Goal: Task Accomplishment & Management: Use online tool/utility

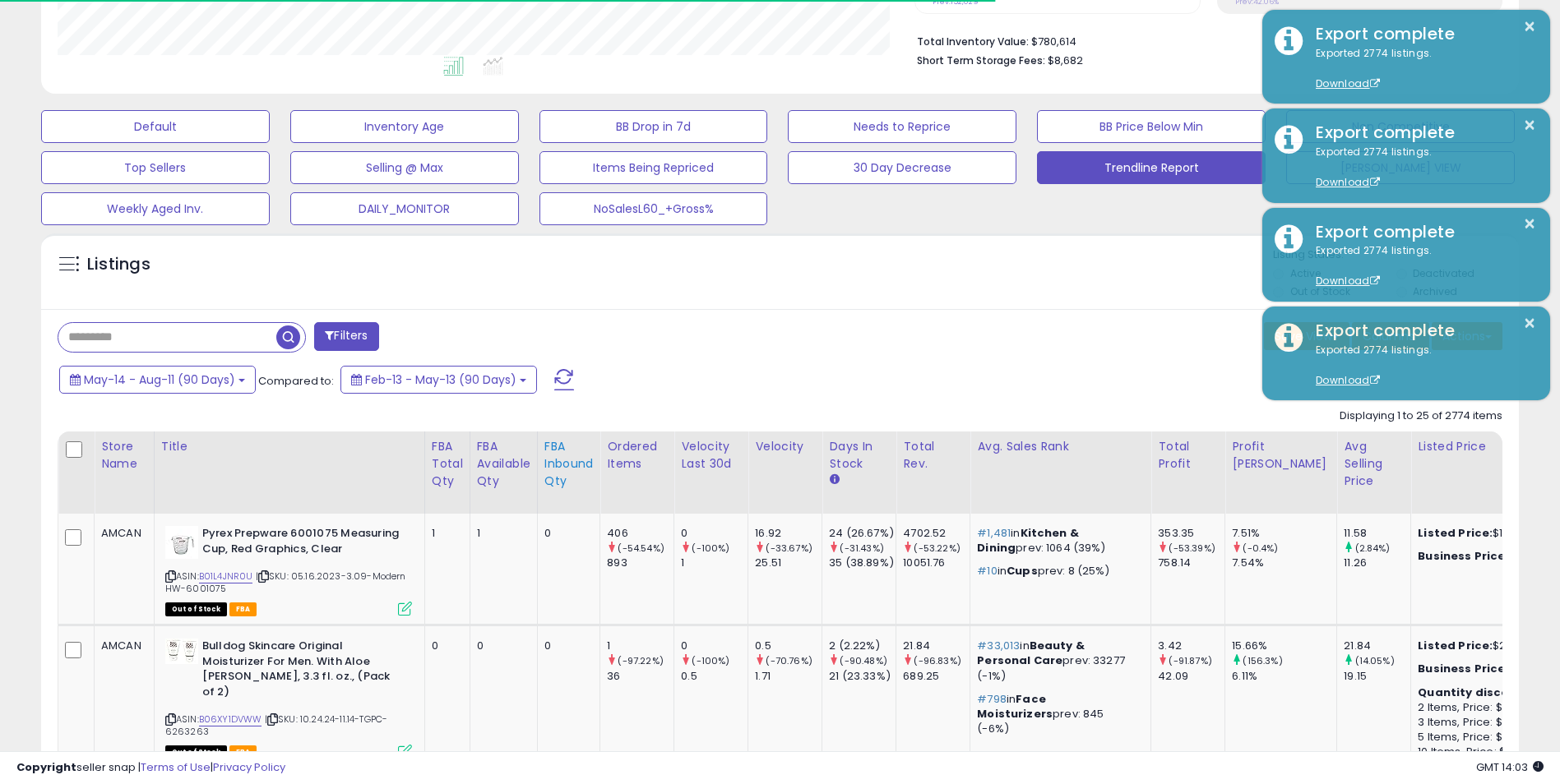
scroll to position [411, 0]
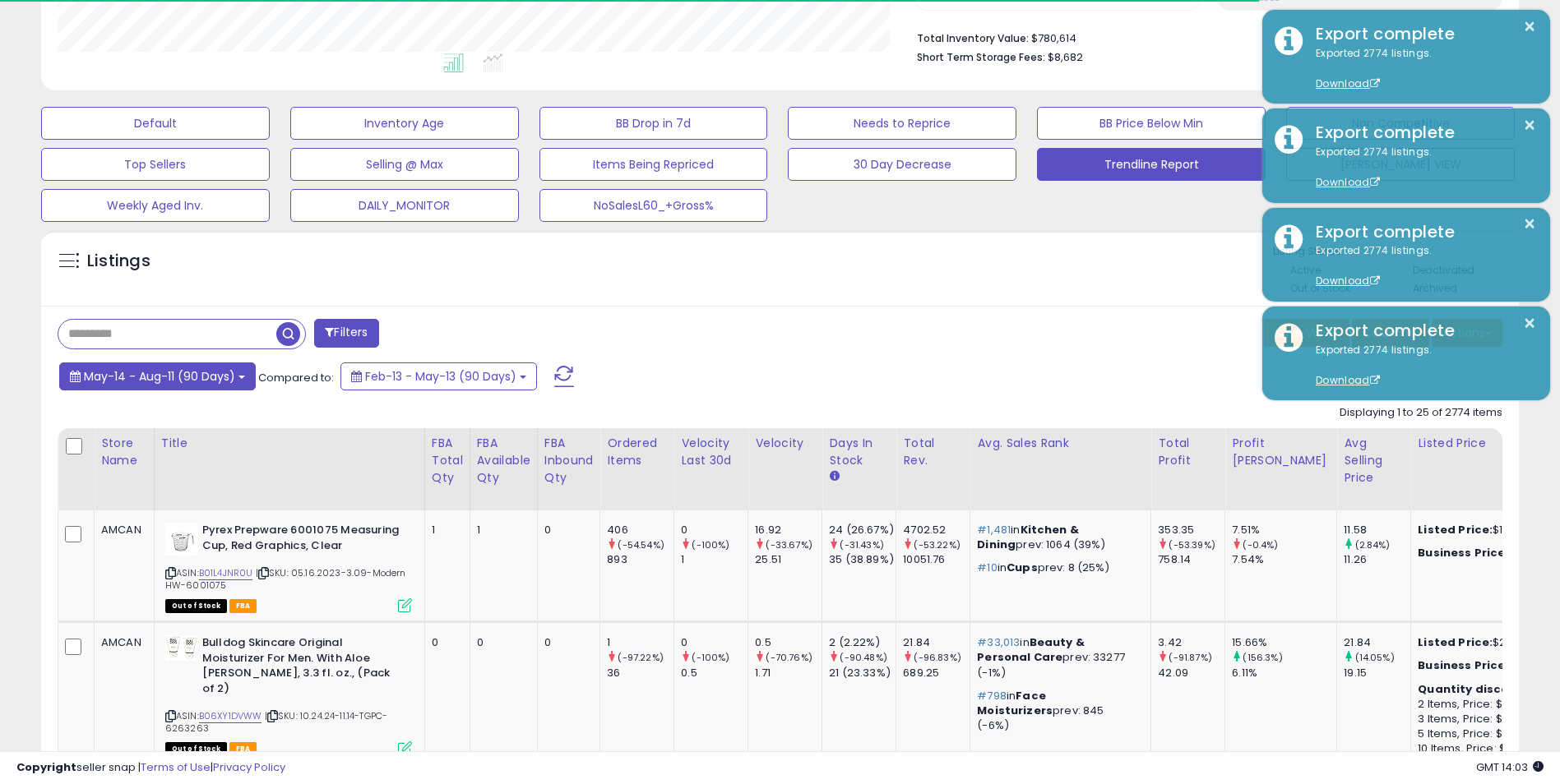
click at [242, 380] on button "May-14 - Aug-11 (90 Days)" at bounding box center [157, 376] width 197 height 28
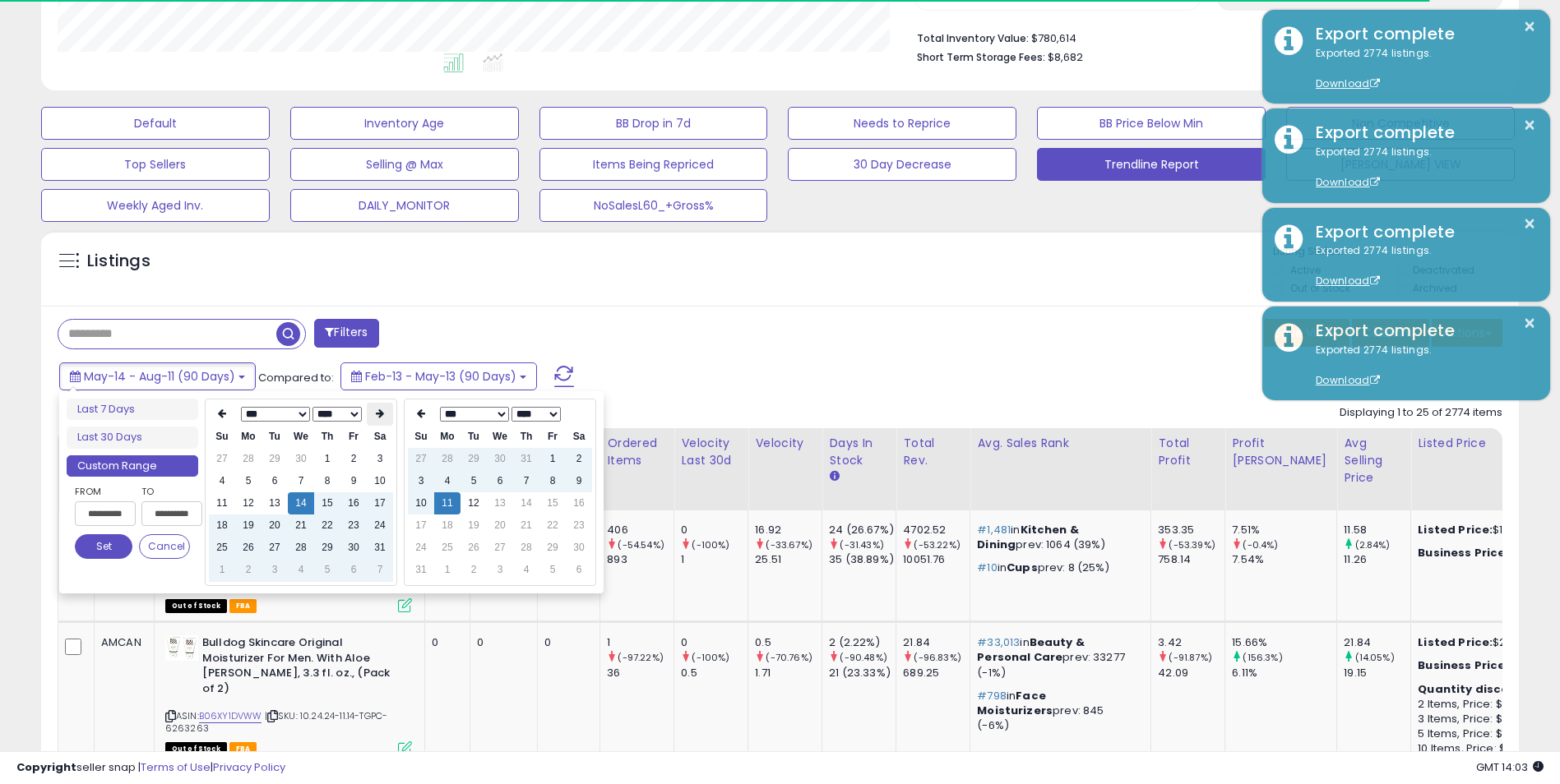
click at [378, 414] on icon at bounding box center [379, 413] width 8 height 10
click at [223, 482] on td "1" at bounding box center [222, 481] width 26 height 22
click at [383, 409] on th at bounding box center [379, 415] width 26 height 23
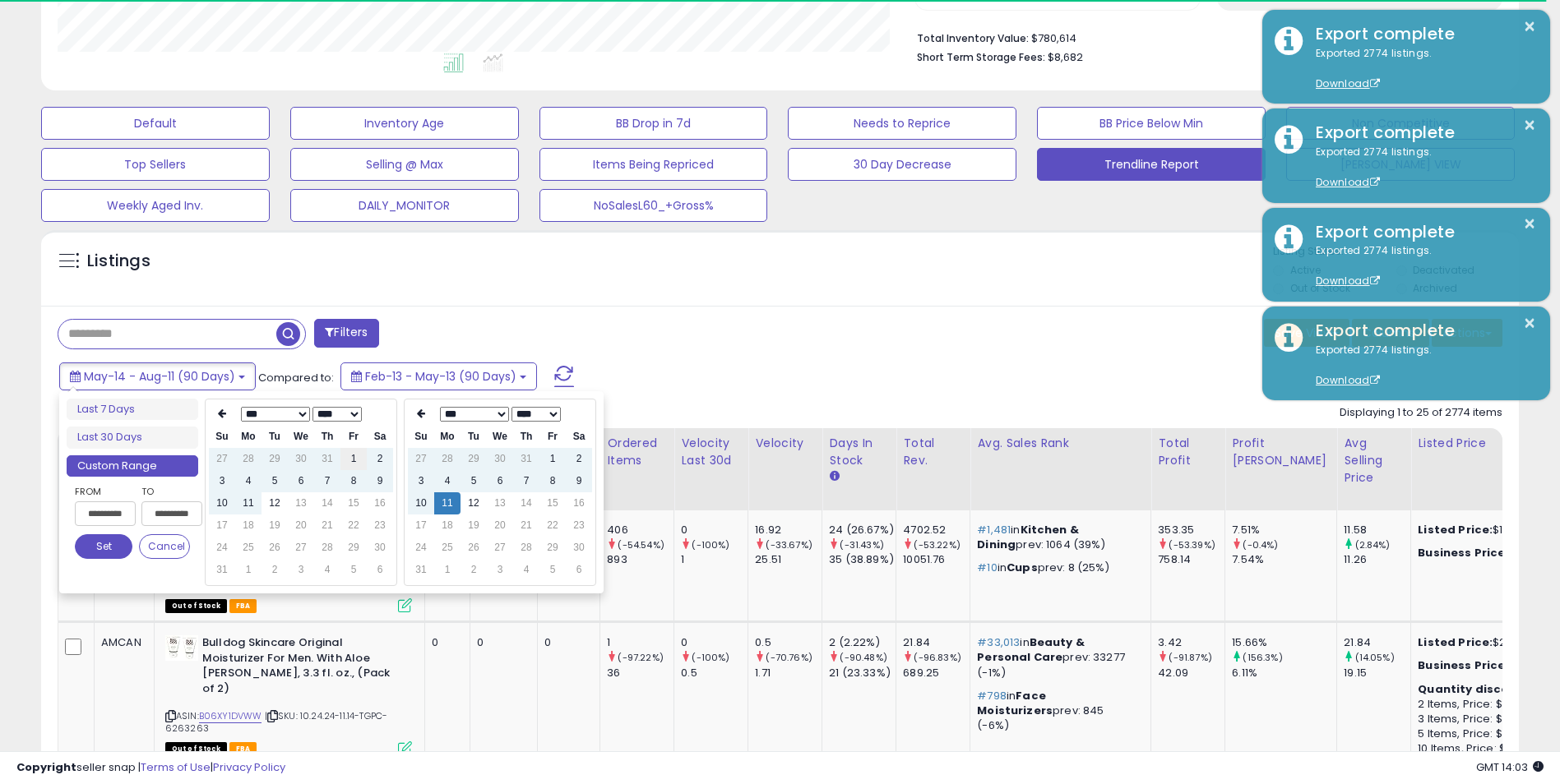
click at [355, 462] on td "1" at bounding box center [353, 459] width 26 height 22
type input "**********"
click at [472, 507] on td "12" at bounding box center [473, 503] width 26 height 22
type input "**********"
click at [98, 545] on button "Set" at bounding box center [103, 546] width 57 height 24
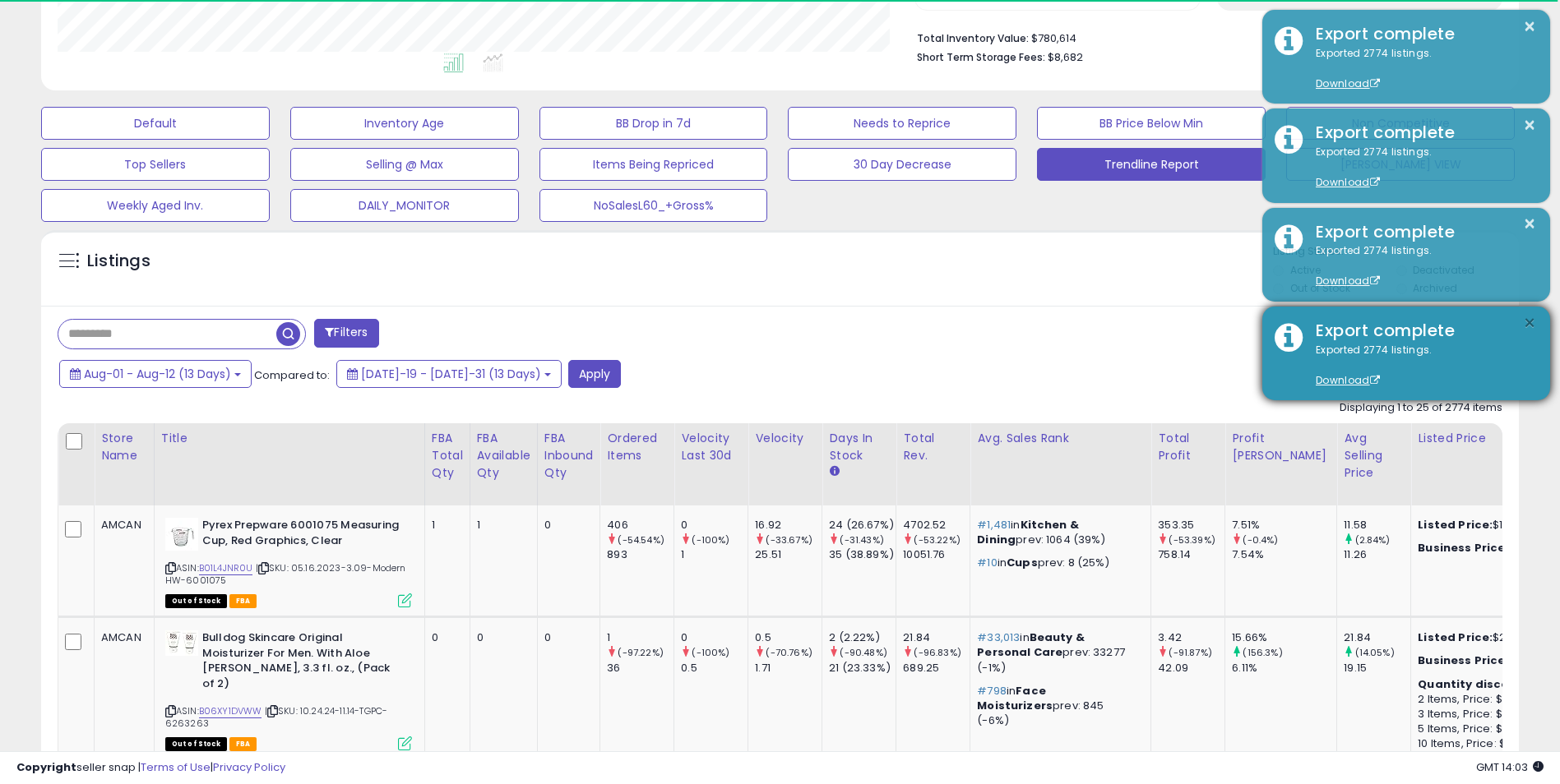
click at [1530, 322] on button "×" at bounding box center [1529, 323] width 13 height 21
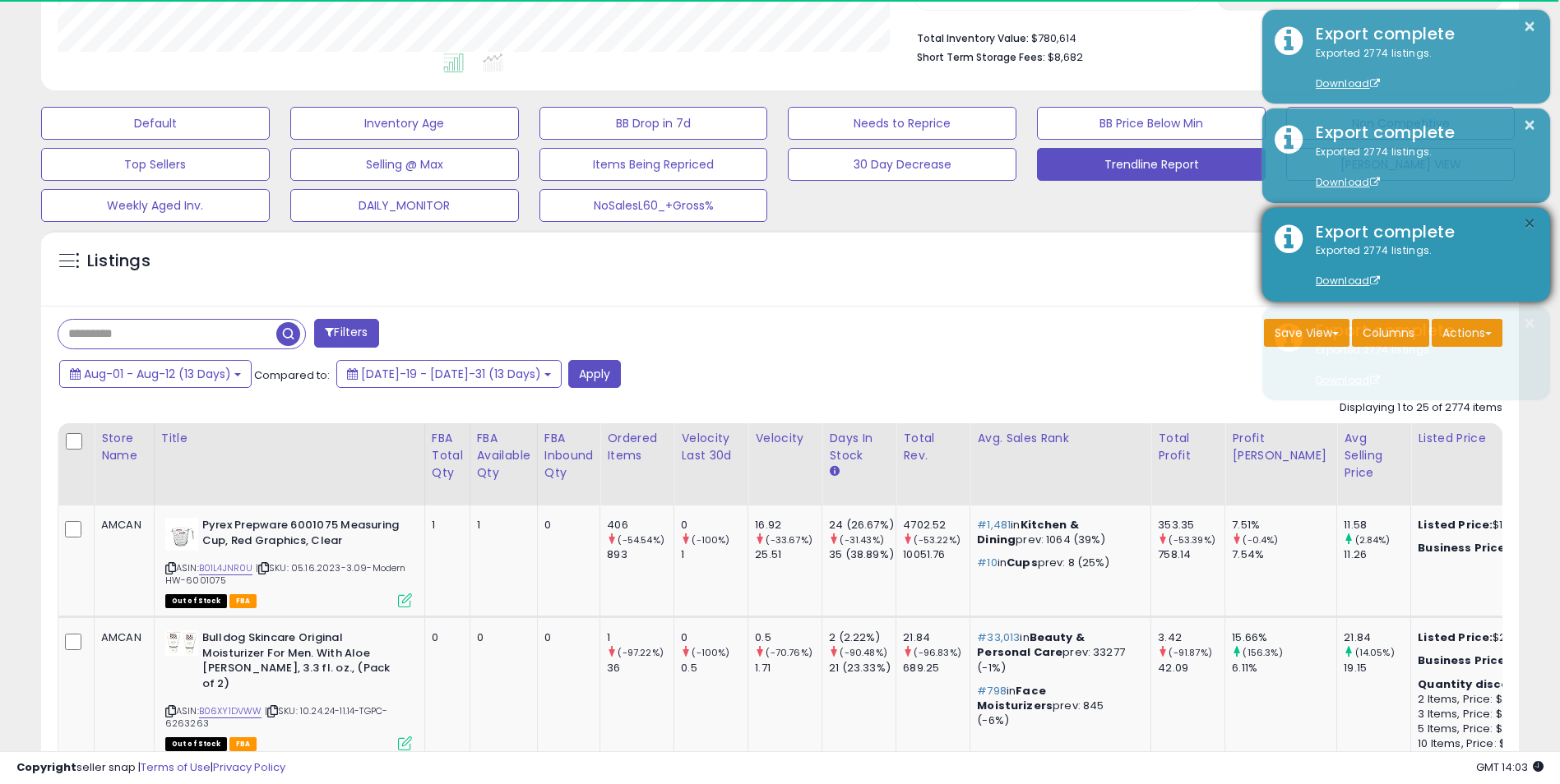
click at [1531, 219] on button "×" at bounding box center [1529, 224] width 13 height 21
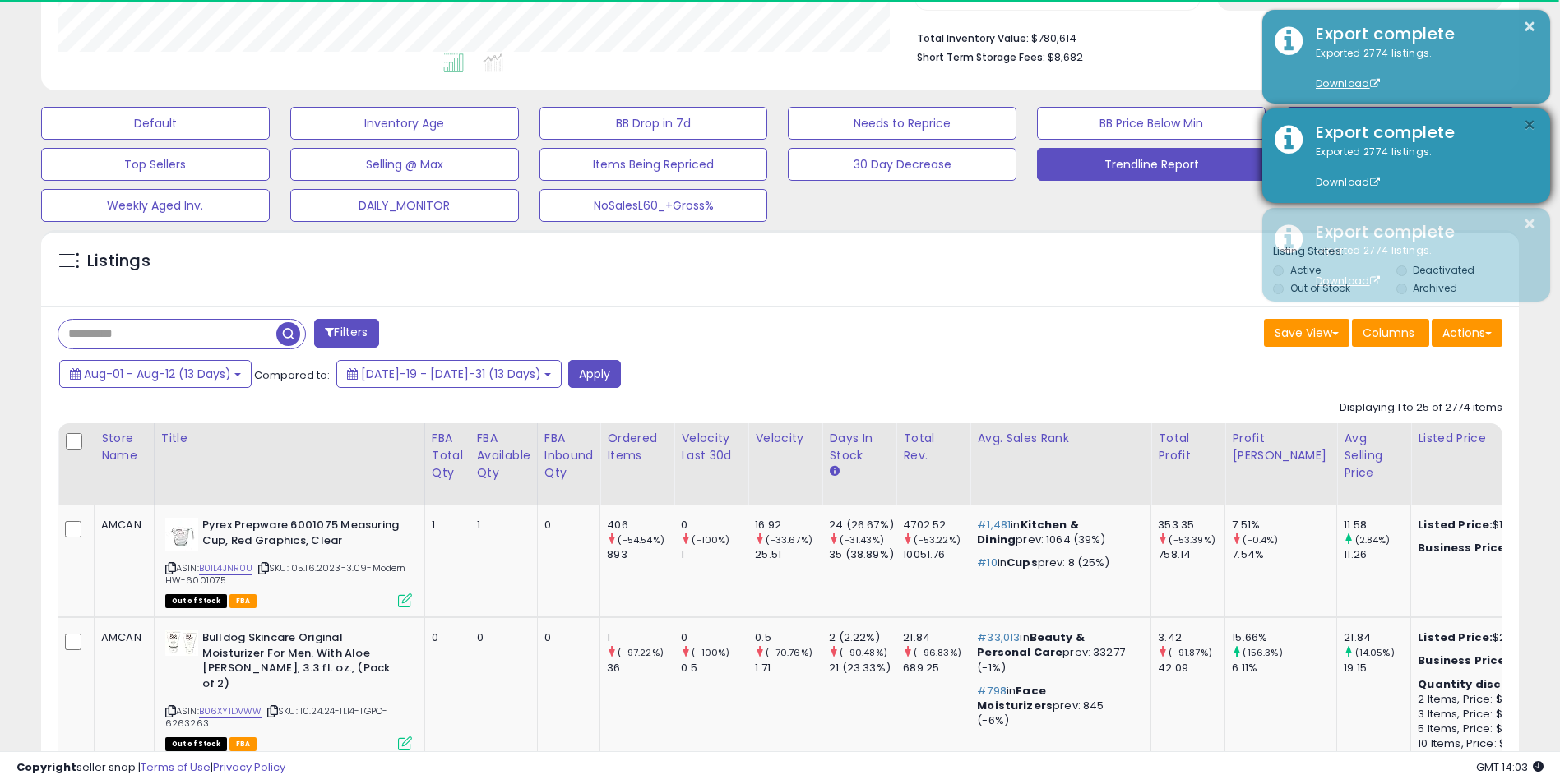
click at [1531, 119] on button "×" at bounding box center [1529, 125] width 13 height 21
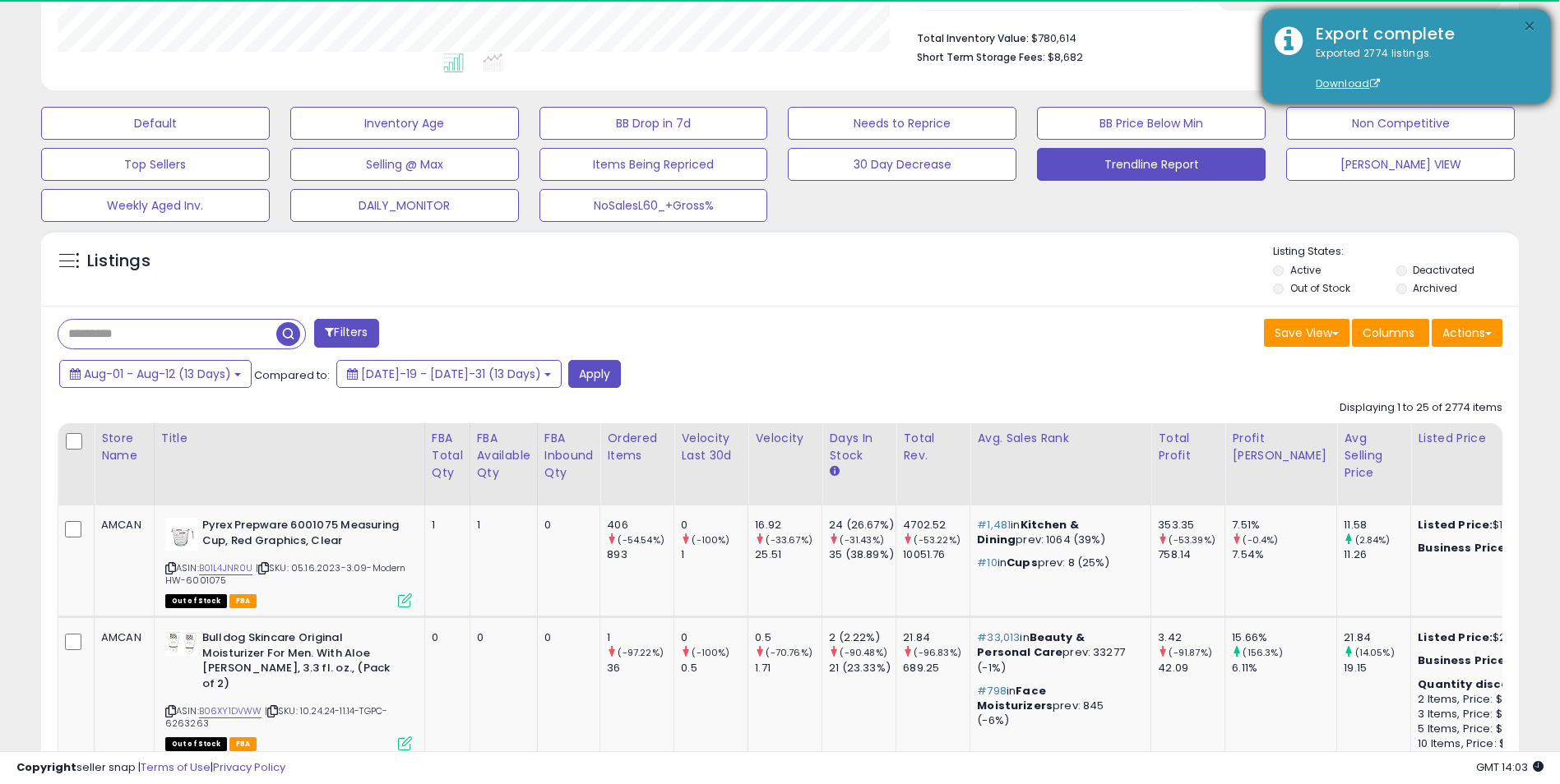
click at [1527, 24] on button "×" at bounding box center [1529, 26] width 13 height 21
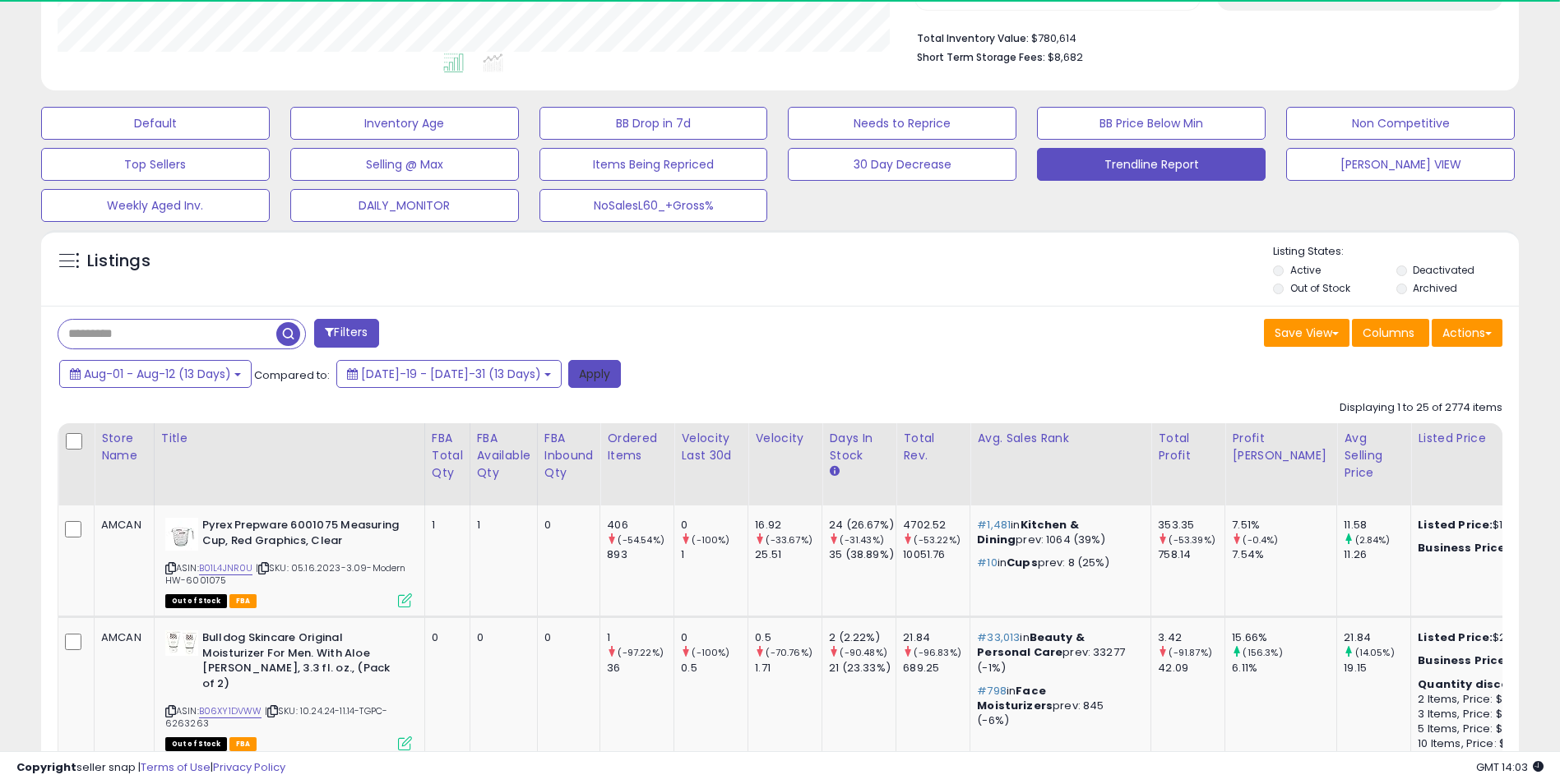
click at [568, 376] on button "Apply" at bounding box center [595, 374] width 53 height 28
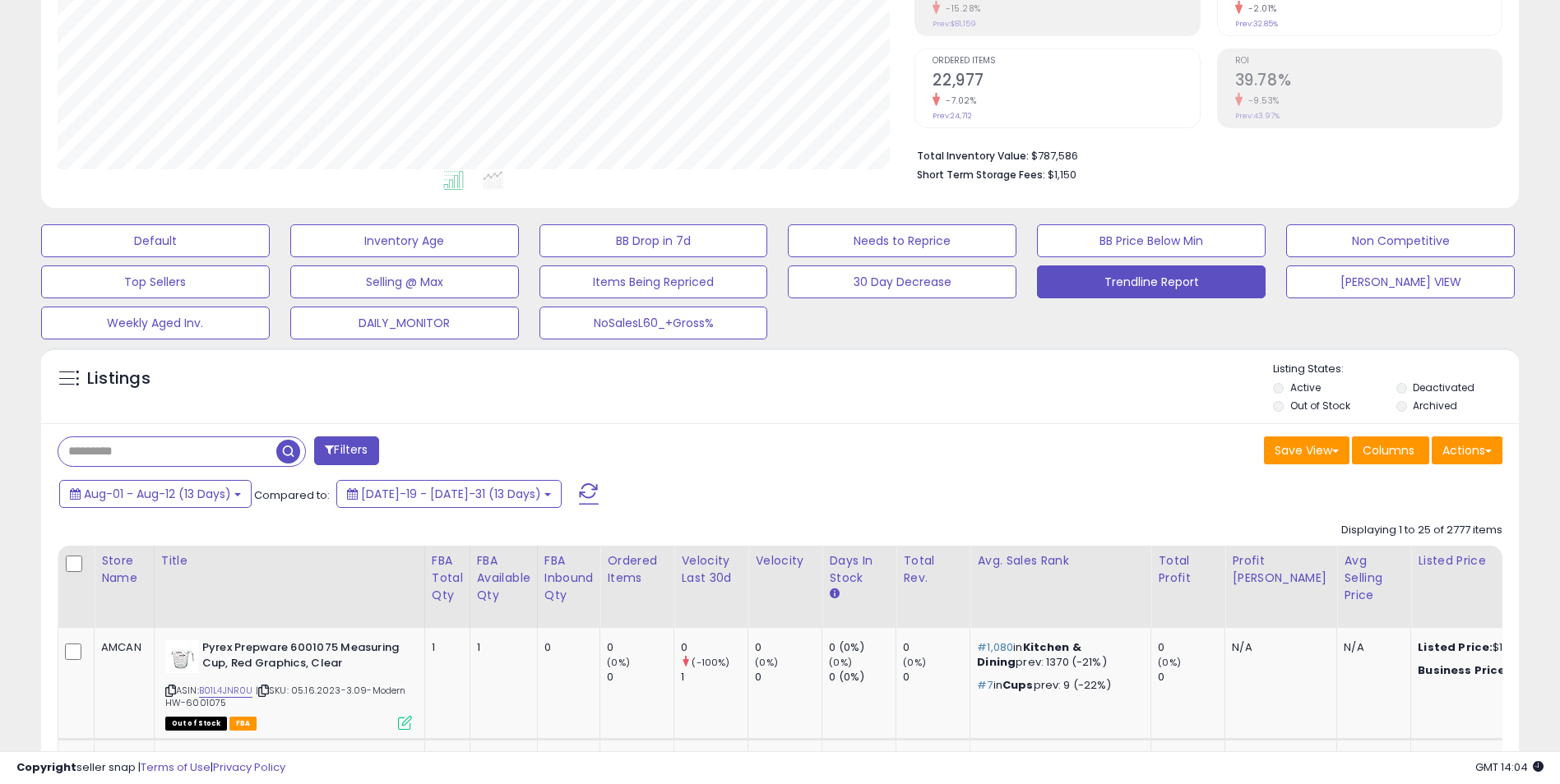
scroll to position [129, 0]
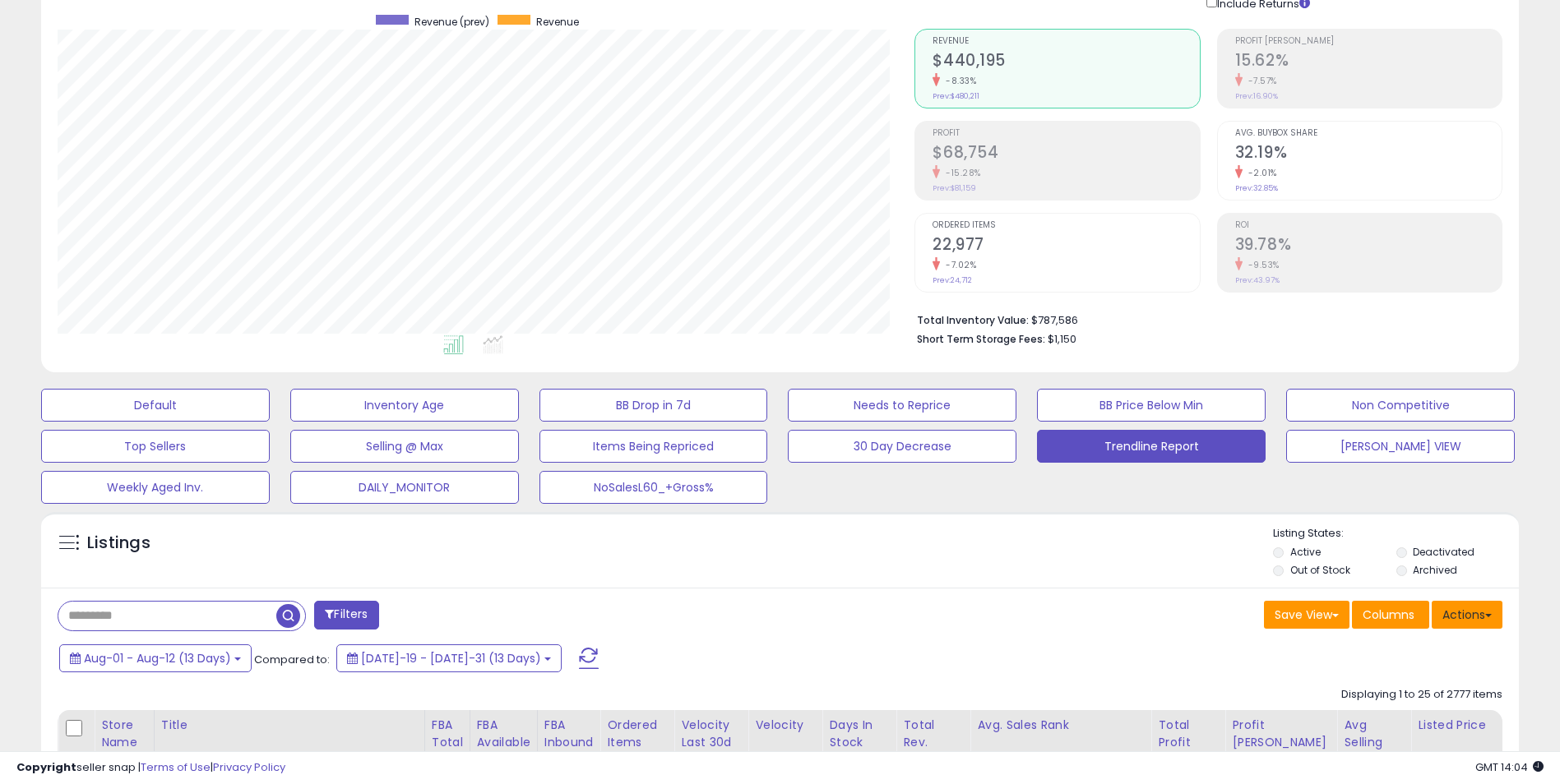
click at [1474, 621] on button "Actions" at bounding box center [1467, 614] width 71 height 28
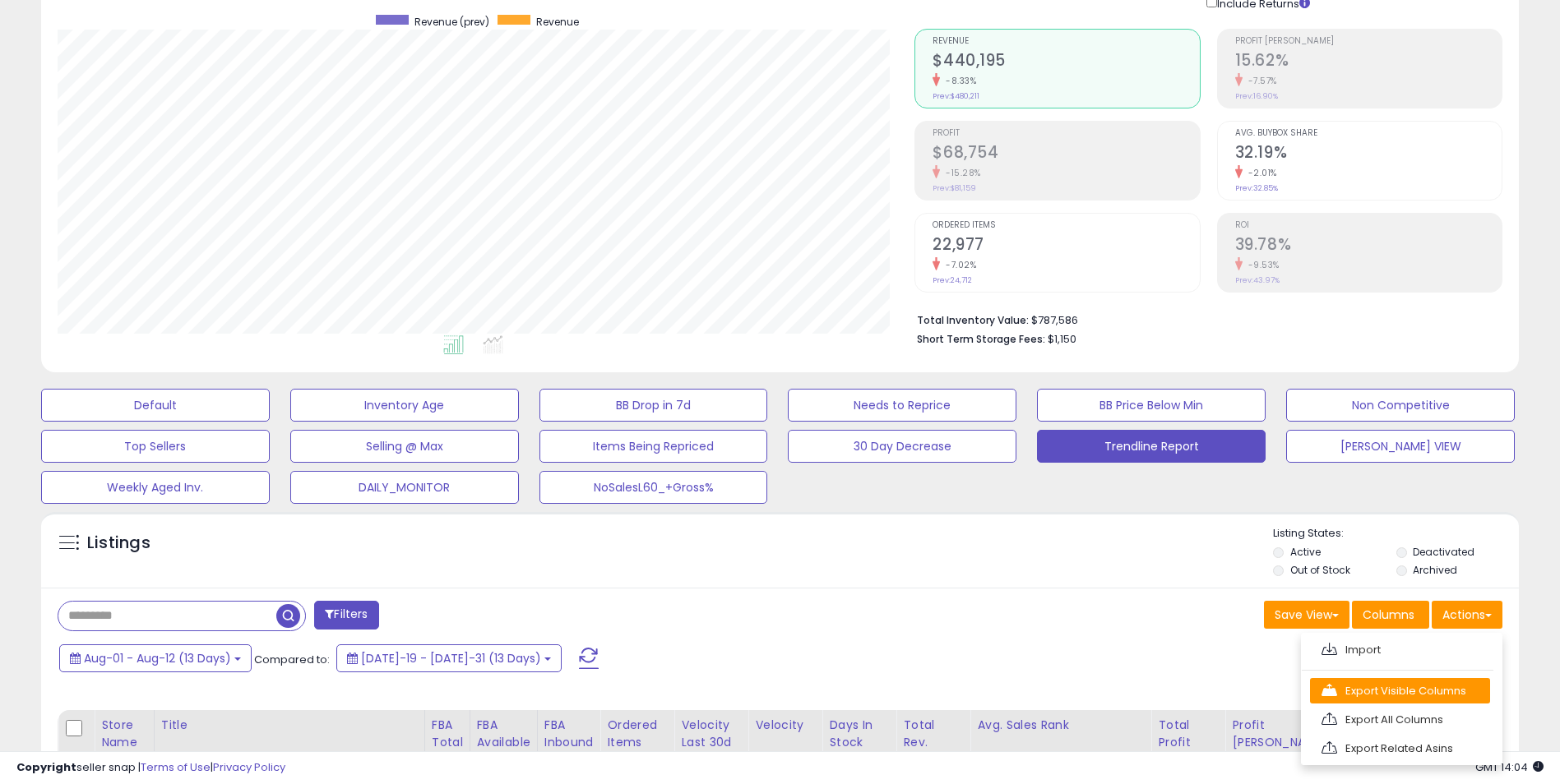
click at [1390, 690] on link "Export Visible Columns" at bounding box center [1399, 691] width 180 height 25
